Goal: Transaction & Acquisition: Book appointment/travel/reservation

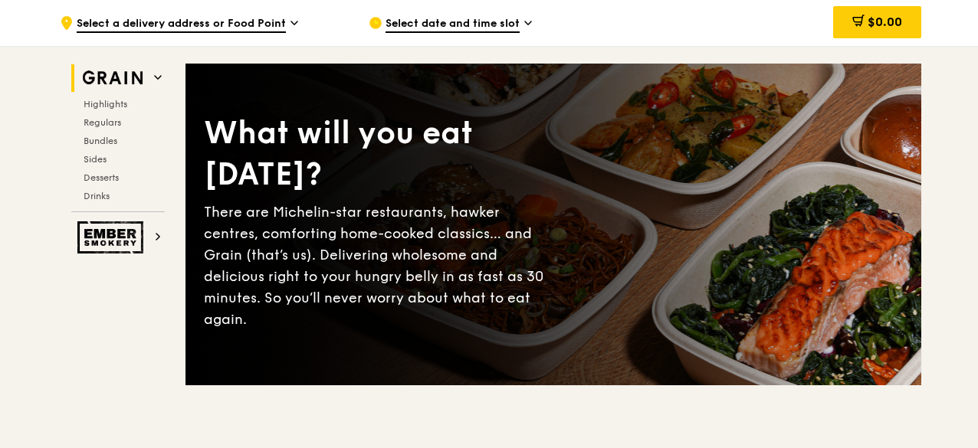
scroll to position [70, 0]
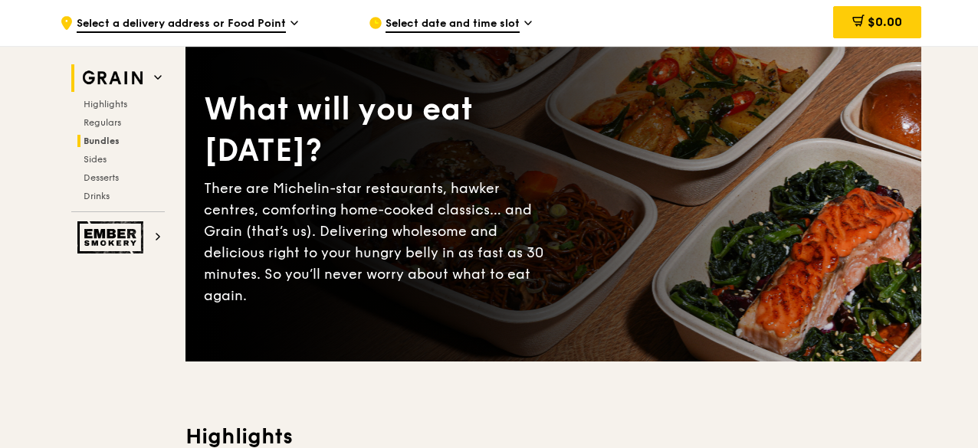
click at [116, 136] on span "Bundles" at bounding box center [102, 141] width 36 height 11
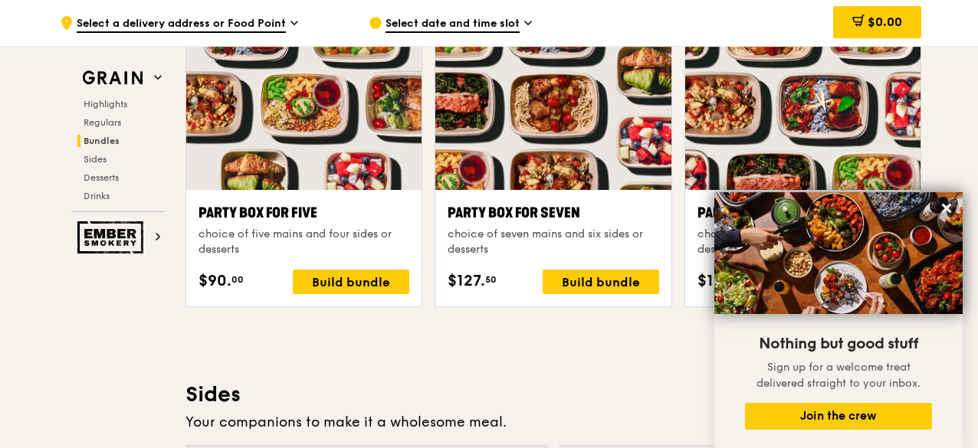
scroll to position [3116, 0]
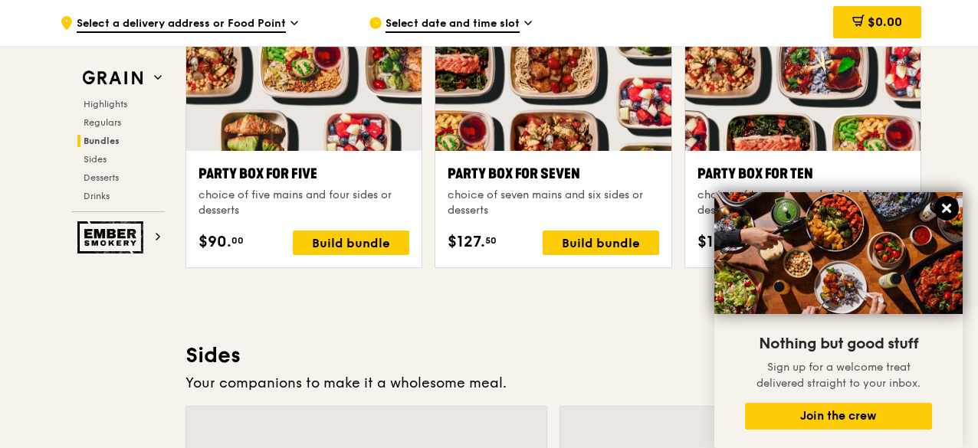
click at [947, 206] on icon at bounding box center [946, 209] width 14 height 14
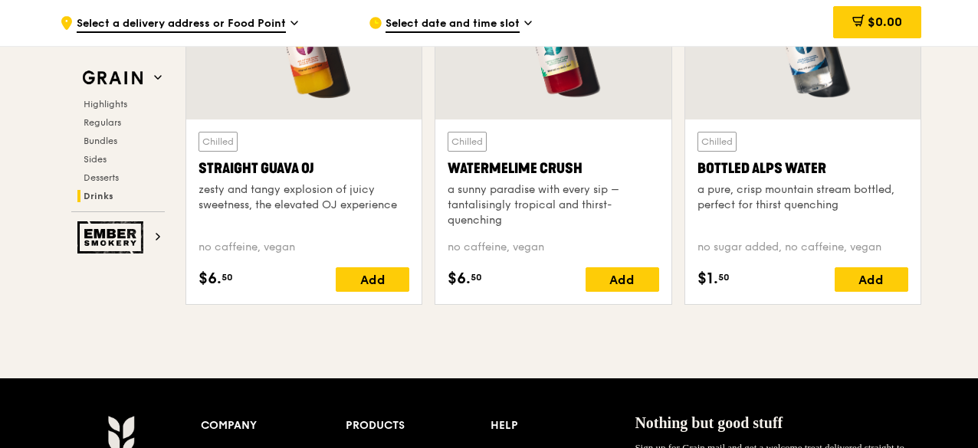
scroll to position [6443, 0]
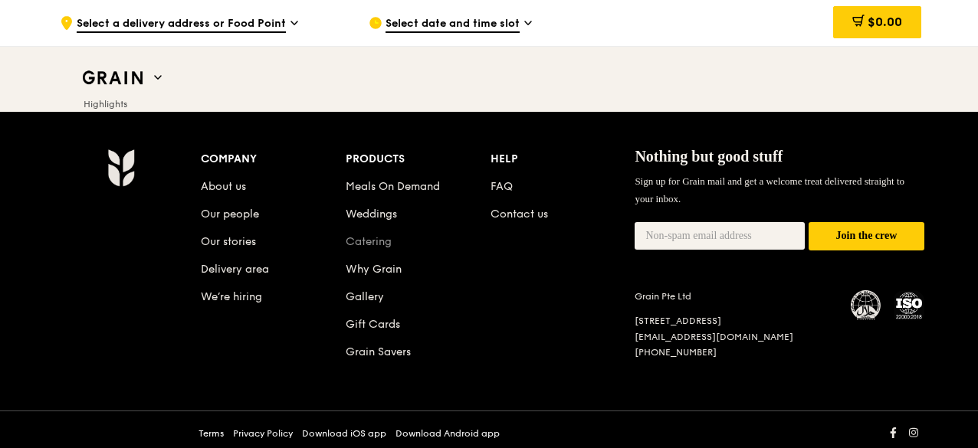
click at [372, 235] on link "Catering" at bounding box center [369, 241] width 46 height 13
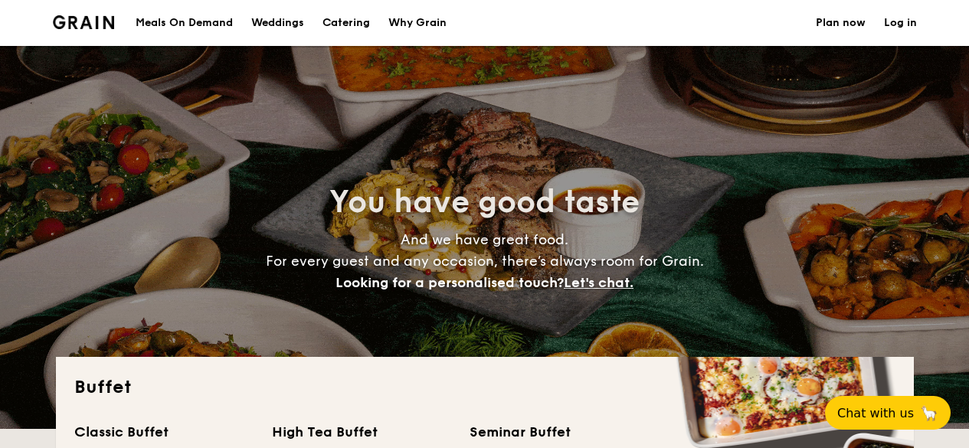
select select
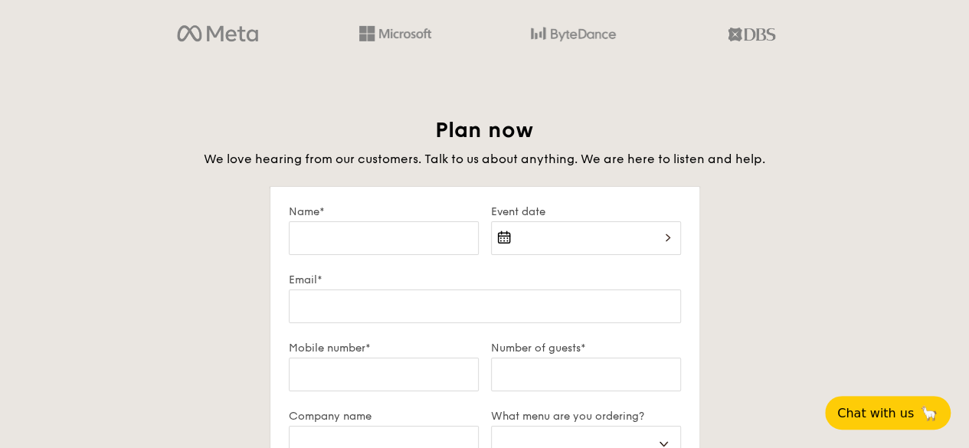
scroll to position [2558, 0]
